Goal: Check status: Check status

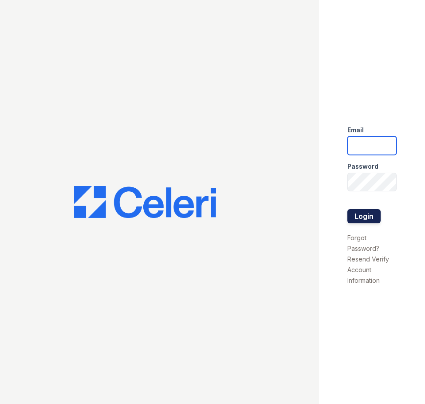
type input "[EMAIL_ADDRESS][DOMAIN_NAME]"
click at [373, 213] on button "Login" at bounding box center [364, 216] width 33 height 14
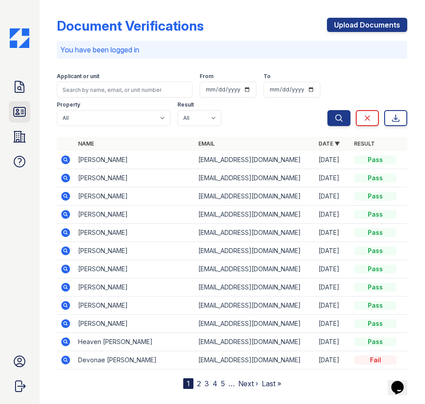
click at [26, 108] on icon at bounding box center [19, 112] width 14 height 14
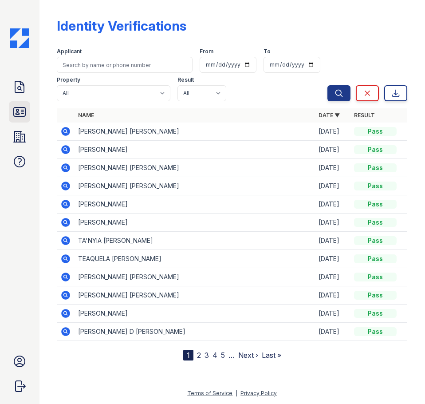
click at [23, 111] on icon at bounding box center [20, 111] width 12 height 9
click at [30, 107] on div "Doc Verifications ID Verifications Properties FAQ Spring Parc Leasing CAF Manag…" at bounding box center [20, 202] width 40 height 404
click at [28, 109] on link "ID Verifications" at bounding box center [19, 111] width 21 height 21
click at [24, 115] on icon at bounding box center [19, 112] width 14 height 14
click at [15, 106] on icon at bounding box center [19, 112] width 14 height 14
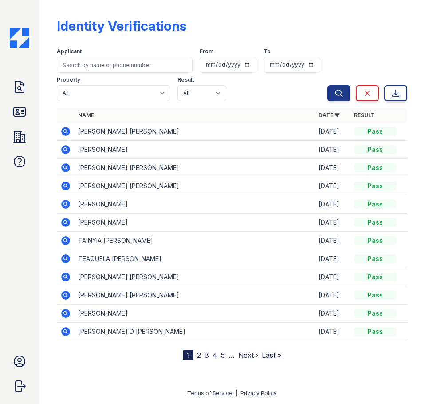
click at [15, 106] on icon at bounding box center [19, 112] width 14 height 14
click at [14, 107] on icon at bounding box center [19, 112] width 14 height 14
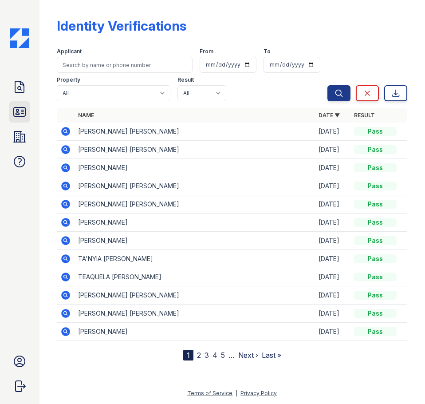
click at [14, 115] on icon at bounding box center [20, 111] width 12 height 9
click at [63, 131] on icon at bounding box center [66, 131] width 9 height 9
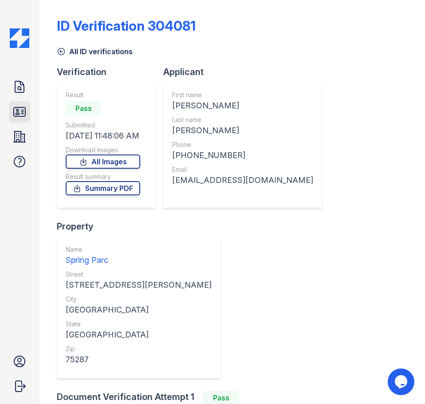
click at [16, 110] on icon at bounding box center [19, 112] width 14 height 14
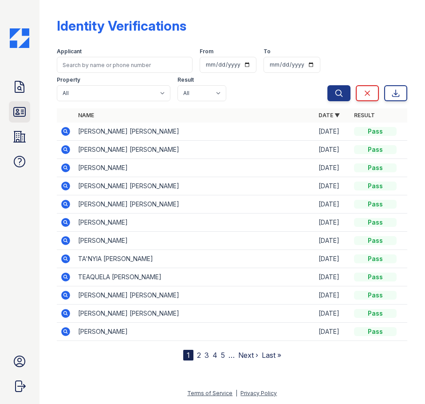
click at [17, 110] on icon at bounding box center [20, 111] width 12 height 9
click at [16, 109] on icon at bounding box center [19, 112] width 14 height 14
click at [24, 113] on icon at bounding box center [19, 112] width 14 height 14
